Goal: Task Accomplishment & Management: Manage account settings

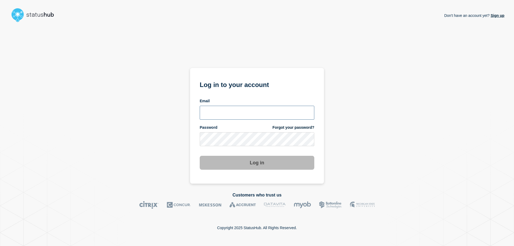
click at [256, 118] on input "email input" at bounding box center [257, 113] width 115 height 14
type input "Caleb.stahr@conexon.us"
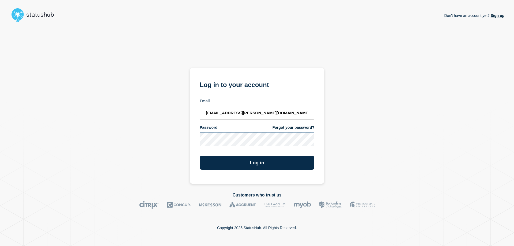
click at [200, 156] on button "Log in" at bounding box center [257, 163] width 115 height 14
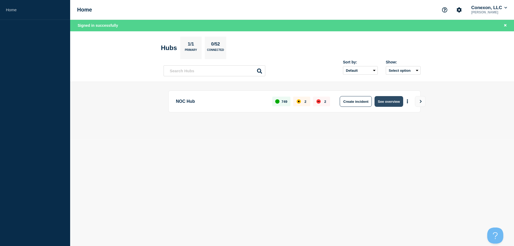
click at [393, 100] on button "See overview" at bounding box center [388, 101] width 28 height 11
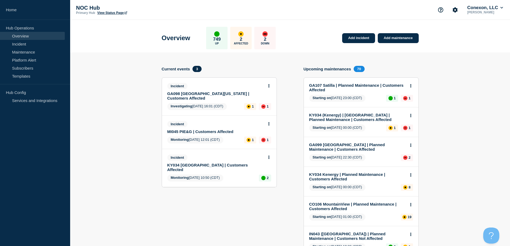
click at [208, 129] on link "MI045 PIE&G | Customers Affected" at bounding box center [215, 131] width 97 height 5
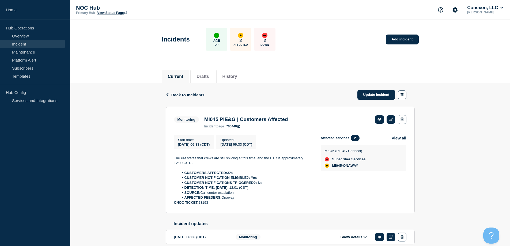
drag, startPoint x: 221, startPoint y: 204, endPoint x: 163, endPoint y: 157, distance: 75.0
click at [163, 157] on div "Back Back to Incidents Update incident Monitoring MI045 PIE&G | Customers Affec…" at bounding box center [290, 198] width 257 height 231
copy div "The PM states that crews are still splicing at this time, and the ETR is approx…"
click at [361, 97] on link "Update incident" at bounding box center [376, 95] width 38 height 10
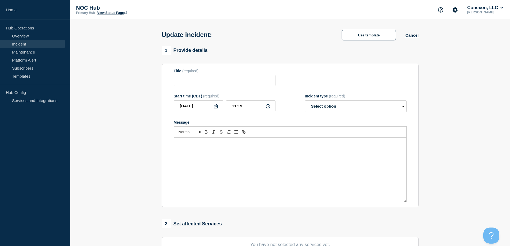
type input "MI045 PIE&G | Customers Affected"
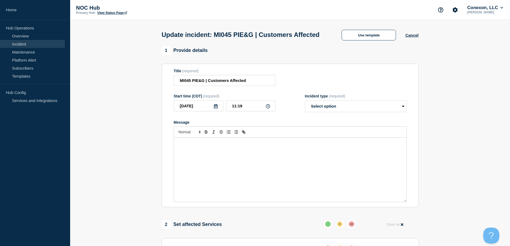
drag, startPoint x: 271, startPoint y: 145, endPoint x: 276, endPoint y: 142, distance: 6.2
click at [271, 138] on div at bounding box center [290, 131] width 233 height 11
click at [328, 111] on select "Select option Investigating Identified Monitoring Resolved" at bounding box center [356, 106] width 102 height 12
select select "resolved"
click at [305, 110] on select "Select option Investigating Identified Monitoring Resolved" at bounding box center [356, 106] width 102 height 12
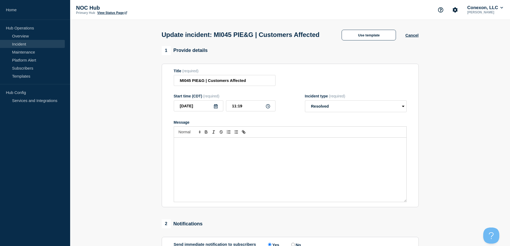
click at [307, 146] on p "Message" at bounding box center [290, 143] width 224 height 5
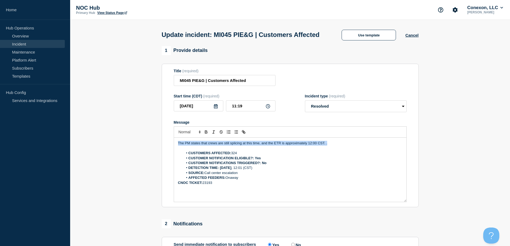
drag, startPoint x: 328, startPoint y: 151, endPoint x: 83, endPoint y: 144, distance: 245.4
click at [83, 144] on section "1 Provide details Title (required) MI045 PIE&G | Customers Affected Start time …" at bounding box center [290, 223] width 440 height 355
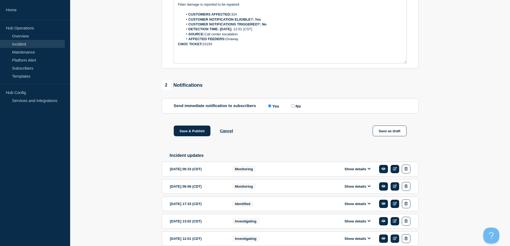
scroll to position [134, 0]
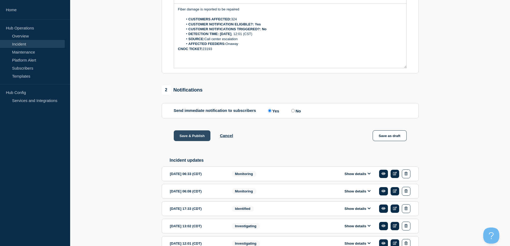
click at [185, 141] on button "Save & Publish" at bounding box center [192, 135] width 37 height 11
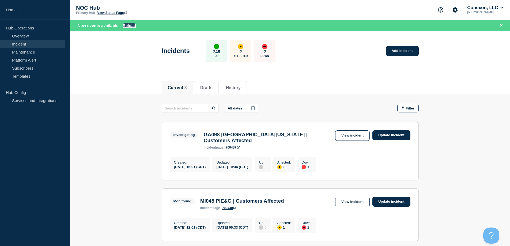
click at [127, 26] on button "Reload" at bounding box center [129, 25] width 13 height 5
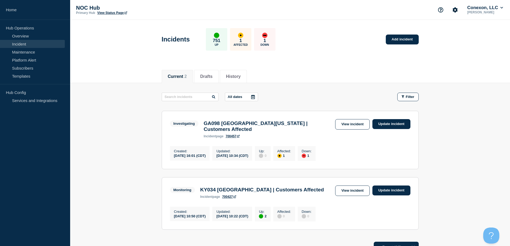
click at [35, 47] on link "Incident" at bounding box center [32, 44] width 65 height 8
click at [33, 50] on link "Maintenance" at bounding box center [32, 52] width 65 height 8
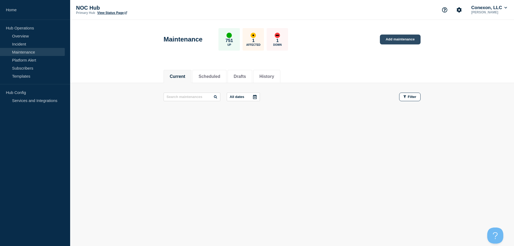
click at [397, 39] on link "Add maintenance" at bounding box center [400, 40] width 41 height 10
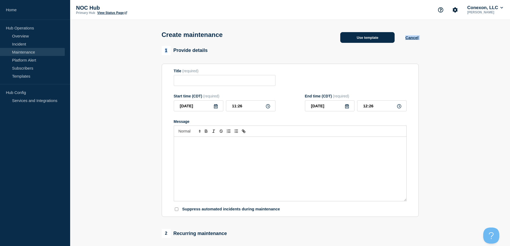
drag, startPoint x: 371, startPoint y: 47, endPoint x: 373, endPoint y: 41, distance: 5.7
click at [371, 46] on main "Create maintenance Use template Cancel 1 Provide details Title (required) Start…" at bounding box center [290, 242] width 440 height 445
click at [373, 41] on button "Use template" at bounding box center [367, 37] width 54 height 11
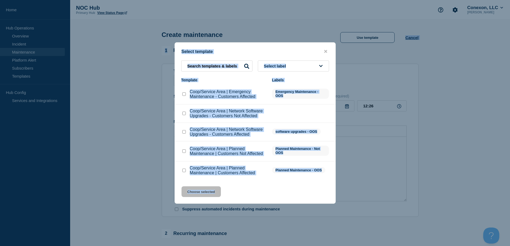
click at [229, 123] on li "Coop/Service Area | Network Software Upgrades - Customers Not Affected" at bounding box center [255, 132] width 161 height 18
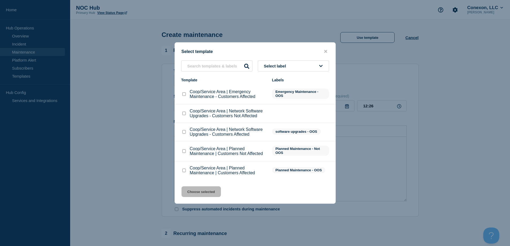
click at [182, 150] on div at bounding box center [183, 150] width 5 height 5
drag, startPoint x: 184, startPoint y: 165, endPoint x: 184, endPoint y: 168, distance: 2.9
click at [184, 166] on li "Coop/Service Area | Planned Maintenance | Customers Affected Planned Maintenanc…" at bounding box center [255, 170] width 161 height 18
click at [185, 169] on input "Coop/Service Area | Planned Maintenance | Customers Affected checkbox" at bounding box center [183, 170] width 3 height 3
checkbox input "true"
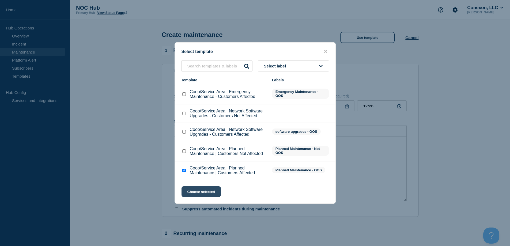
click at [204, 188] on button "Choose selected" at bounding box center [200, 191] width 39 height 11
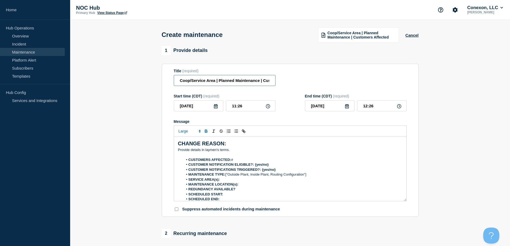
drag, startPoint x: 215, startPoint y: 81, endPoint x: 119, endPoint y: 86, distance: 96.2
click at [119, 86] on section "1 Provide details Title (required) Coop/Service Area | Planned Maintenance | Cu…" at bounding box center [290, 231] width 440 height 371
type input "GA098 [GEOGRAPHIC_DATA][US_STATE] | Planned Maintenance | Customers Affected"
click at [218, 108] on input "[DATE]" at bounding box center [198, 105] width 49 height 11
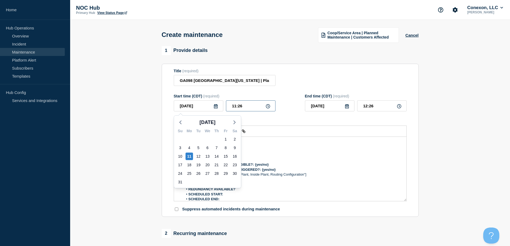
drag, startPoint x: 243, startPoint y: 107, endPoint x: 211, endPoint y: 106, distance: 31.8
click at [211, 106] on div "2025-08-[DATE] Mo Tu We Th Fr Sa 27 28 29 30 31 1 2 3 4 5 6 7 8 9 10 11 12 13 1…" at bounding box center [225, 105] width 102 height 11
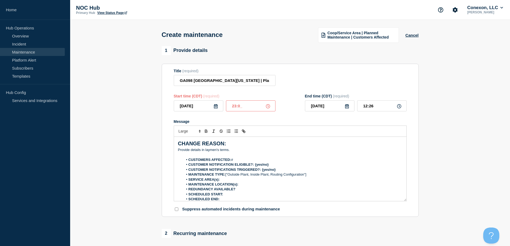
type input "23:00"
type input "[DATE]"
type input "05:00"
drag, startPoint x: 232, startPoint y: 153, endPoint x: 155, endPoint y: 150, distance: 77.1
click at [155, 150] on section "1 Provide details Title (required) GA098 [GEOGRAPHIC_DATA][US_STATE] | Planned …" at bounding box center [290, 231] width 440 height 371
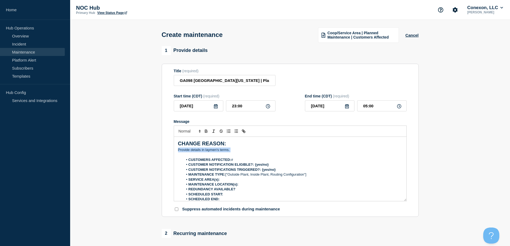
click at [254, 150] on p "﻿Provide details in laymen's terms." at bounding box center [290, 149] width 224 height 5
drag, startPoint x: 251, startPoint y: 151, endPoint x: 169, endPoint y: 150, distance: 82.4
click at [167, 150] on section "Title (required) GA098 [GEOGRAPHIC_DATA][US_STATE] | Planned Maintenance | Cust…" at bounding box center [290, 140] width 257 height 153
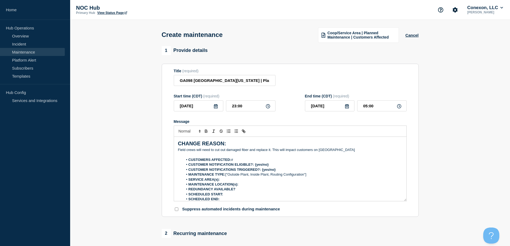
click at [340, 151] on p "Field crews will need to cut out damaged fiber and replace it. This will impact…" at bounding box center [290, 149] width 224 height 5
drag, startPoint x: 236, startPoint y: 161, endPoint x: 232, endPoint y: 161, distance: 3.5
click at [232, 161] on li "CUSTOMERS AFFECTED: #" at bounding box center [292, 159] width 219 height 5
drag, startPoint x: 271, startPoint y: 166, endPoint x: 254, endPoint y: 165, distance: 16.9
click at [254, 165] on li "CUSTOMER NOTIFICATION ELIGIBLE?: {yes/no}" at bounding box center [292, 164] width 219 height 5
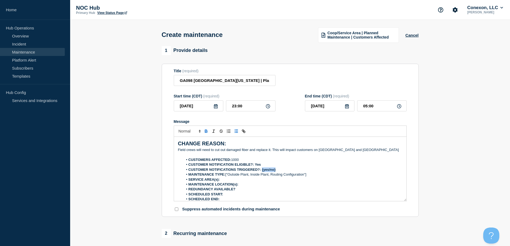
drag, startPoint x: 281, startPoint y: 171, endPoint x: 262, endPoint y: 171, distance: 18.7
click at [262, 171] on li "CUSTOMER NOTIFICATIONS TRIGGERED?: {yes/no}" at bounding box center [292, 169] width 219 height 5
drag, startPoint x: 312, startPoint y: 176, endPoint x: 226, endPoint y: 174, distance: 86.4
click at [226, 174] on li "MAINTENANCE TYPE: ["Outside Plant, Inside Plant, Routing Configuration"]" at bounding box center [292, 174] width 219 height 5
drag, startPoint x: 177, startPoint y: 106, endPoint x: 151, endPoint y: 113, distance: 27.4
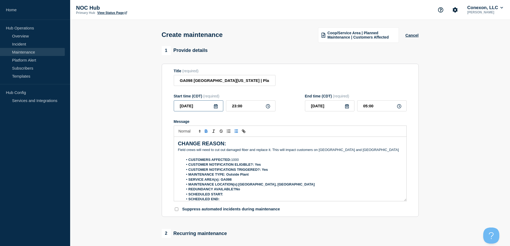
click at [142, 106] on section "1 Provide details Title (required) GA098 [GEOGRAPHIC_DATA][US_STATE] | Planned …" at bounding box center [290, 231] width 440 height 371
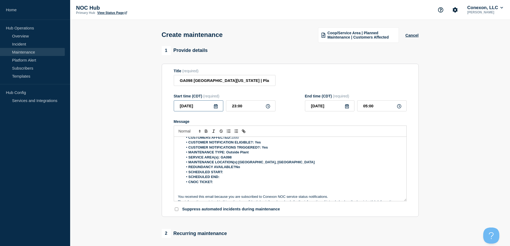
scroll to position [33, 0]
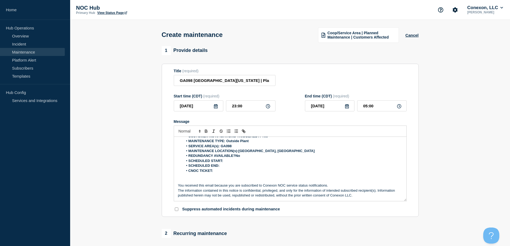
click at [230, 163] on li "SCHEDULED START:" at bounding box center [292, 160] width 219 height 5
drag, startPoint x: 246, startPoint y: 103, endPoint x: 197, endPoint y: 108, distance: 49.5
click at [199, 108] on div "[DATE] 23:00" at bounding box center [225, 105] width 102 height 11
click at [248, 160] on li "SCHEDULED START:[DATE]" at bounding box center [292, 160] width 219 height 5
drag, startPoint x: 336, startPoint y: 109, endPoint x: 265, endPoint y: 112, distance: 71.0
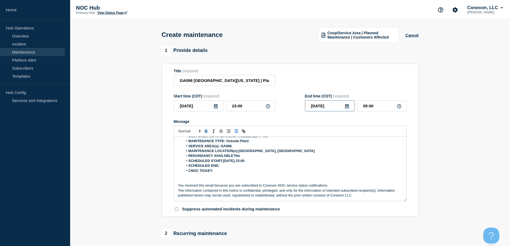
click at [273, 111] on div "Start time (CDT) (required) [DATE] 23:00 End time (CDT) (required) [DATE] 05:00" at bounding box center [290, 102] width 233 height 17
click at [230, 163] on li "SCHEDULED START:[DATE] 23:00" at bounding box center [292, 160] width 219 height 5
click at [229, 166] on li "SCHEDULED END:" at bounding box center [292, 165] width 219 height 5
drag, startPoint x: 379, startPoint y: 107, endPoint x: 328, endPoint y: 111, distance: 51.5
click at [332, 109] on div "[DATE] 05:00" at bounding box center [356, 105] width 102 height 11
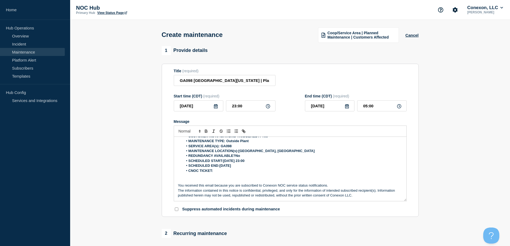
click at [251, 167] on li "SCHEDULED END:[DATE]" at bounding box center [292, 165] width 219 height 5
click at [226, 170] on li "CNOC TICKET:" at bounding box center [292, 170] width 219 height 5
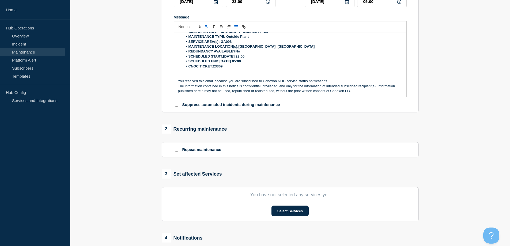
scroll to position [107, 0]
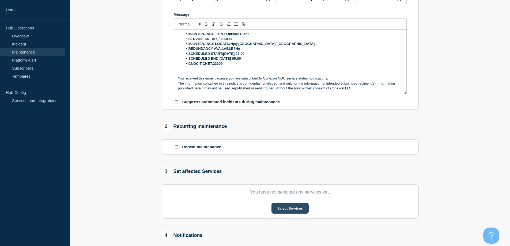
click at [280, 209] on button "Select Services" at bounding box center [289, 208] width 37 height 11
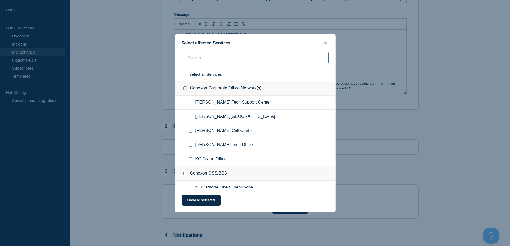
click at [202, 59] on input "text" at bounding box center [254, 57] width 147 height 11
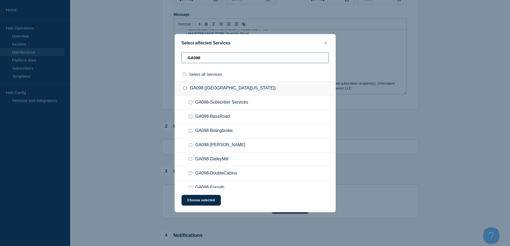
type input "GA098"
click at [190, 103] on input "GA098-Subscriber Services checkbox" at bounding box center [190, 102] width 3 height 3
checkbox input "true"
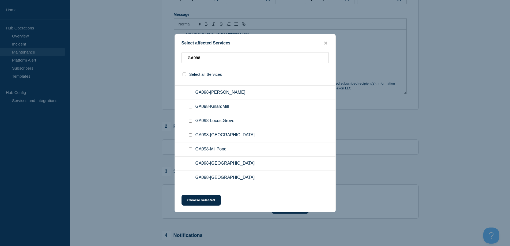
scroll to position [123, 0]
click at [193, 137] on div at bounding box center [192, 134] width 8 height 5
click at [191, 134] on input "GA098-MillPond checkbox" at bounding box center [190, 134] width 3 height 3
checkbox input "true"
click at [190, 128] on ul "GA098-[GEOGRAPHIC_DATA]" at bounding box center [255, 135] width 161 height 14
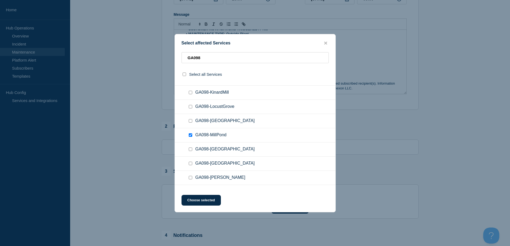
click at [190, 121] on input "GA098-Madison checkbox" at bounding box center [190, 120] width 3 height 3
checkbox input "true"
click at [206, 197] on button "Choose selected" at bounding box center [200, 200] width 39 height 11
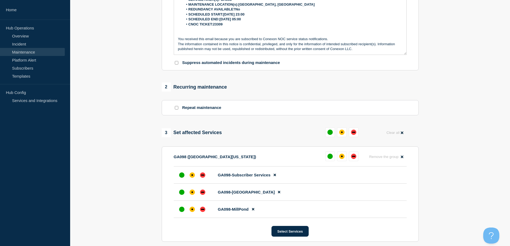
scroll to position [161, 0]
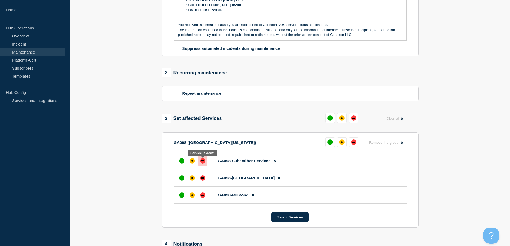
click at [199, 164] on div at bounding box center [203, 161] width 10 height 10
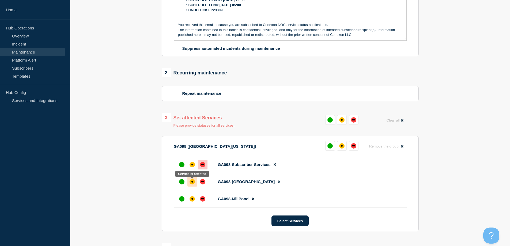
click at [193, 181] on div "affected" at bounding box center [191, 181] width 5 height 5
click at [192, 198] on div "affected" at bounding box center [191, 198] width 5 height 5
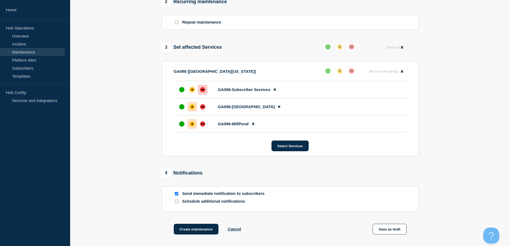
scroll to position [268, 0]
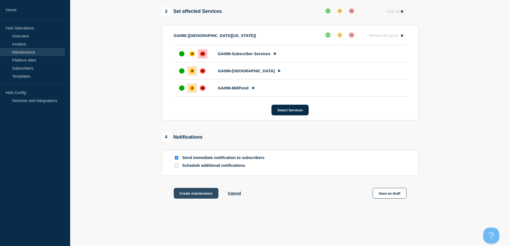
click at [189, 197] on button "Create maintenance" at bounding box center [196, 193] width 45 height 11
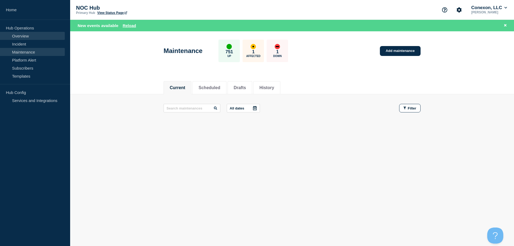
click at [39, 36] on link "Overview" at bounding box center [32, 36] width 65 height 8
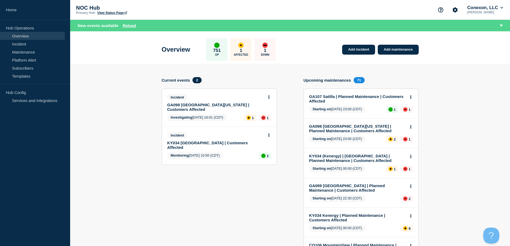
click at [183, 103] on link "GA098 [GEOGRAPHIC_DATA][US_STATE] | Customers Affected" at bounding box center [215, 106] width 97 height 9
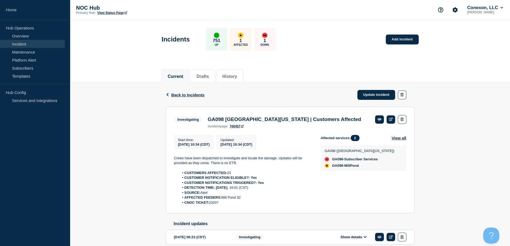
drag, startPoint x: 232, startPoint y: 206, endPoint x: 228, endPoint y: 114, distance: 92.1
click at [169, 161] on section "Investigating GA098 [GEOGRAPHIC_DATA][US_STATE] | Customers Affected incident p…" at bounding box center [290, 160] width 249 height 107
copy div "Crews have been dispatched to investigate and locate the damage. Updates will b…"
click at [372, 91] on link "Update incident" at bounding box center [376, 95] width 38 height 10
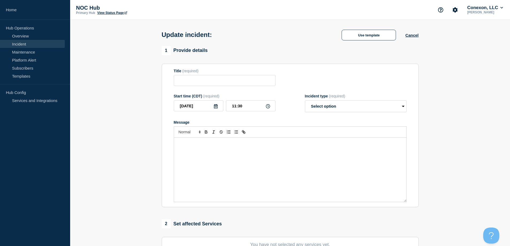
type input "GA098 [GEOGRAPHIC_DATA][US_STATE] | Customers Affected"
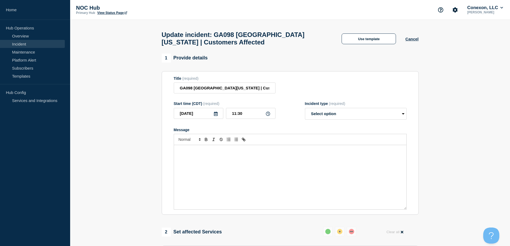
click at [251, 145] on div at bounding box center [290, 139] width 233 height 11
click at [297, 158] on div "Message" at bounding box center [290, 177] width 232 height 64
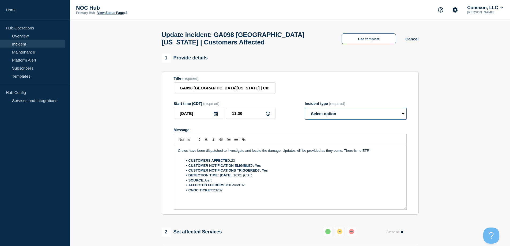
click at [338, 111] on select "Select option Investigating Identified Monitoring Resolved" at bounding box center [356, 114] width 102 height 12
click at [318, 117] on select "Select option Investigating Identified Monitoring Resolved" at bounding box center [356, 114] width 102 height 12
select select "monitoring"
click at [305, 110] on select "Select option Investigating Identified Monitoring Resolved" at bounding box center [356, 114] width 102 height 12
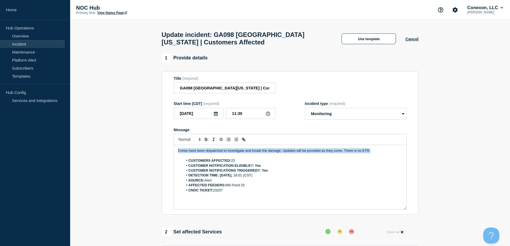
drag, startPoint x: 376, startPoint y: 155, endPoint x: 142, endPoint y: 153, distance: 233.6
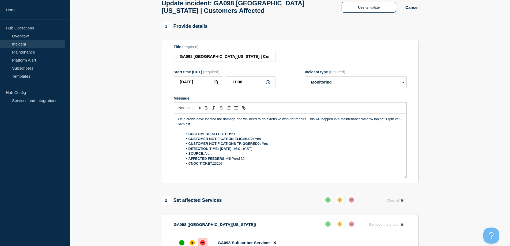
scroll to position [161, 0]
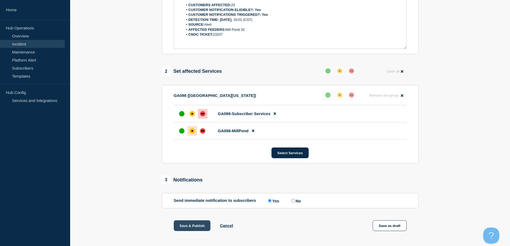
click at [196, 223] on button "Save & Publish" at bounding box center [192, 225] width 37 height 11
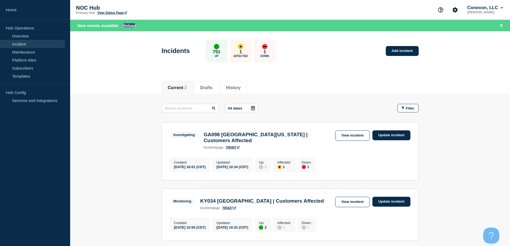
click at [133, 25] on button "Reload" at bounding box center [129, 25] width 13 height 5
